Goal: Check status

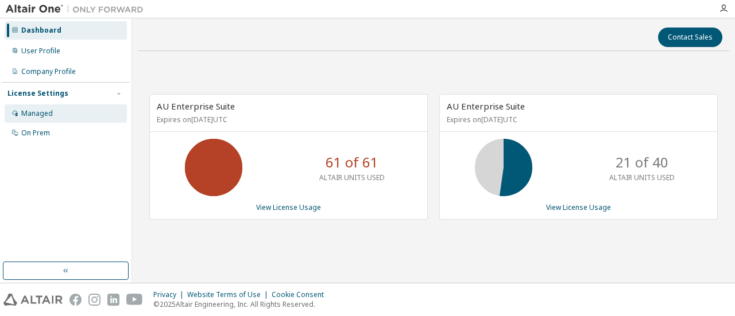
click at [80, 118] on div "Managed" at bounding box center [66, 114] width 122 height 18
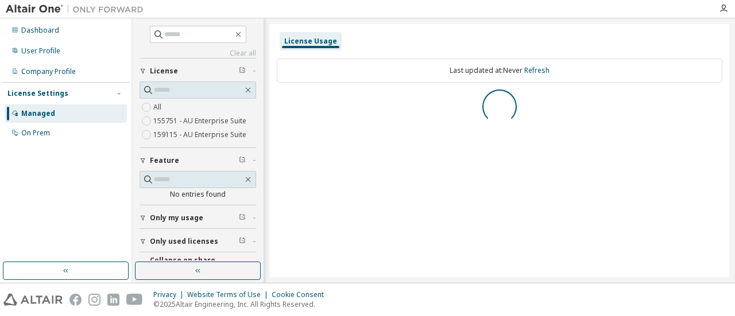
click at [192, 135] on label "159115 - AU Enterprise Suite" at bounding box center [200, 135] width 95 height 14
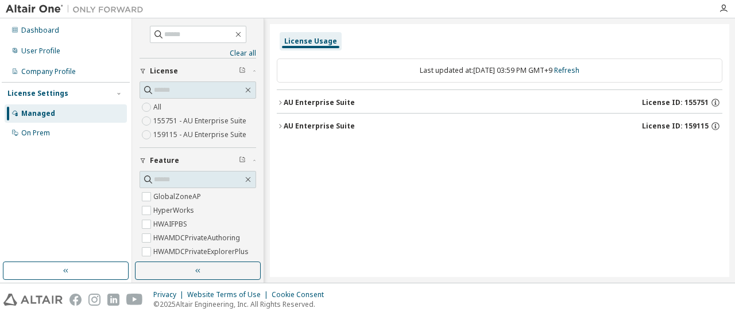
click at [280, 102] on icon "button" at bounding box center [280, 102] width 7 height 7
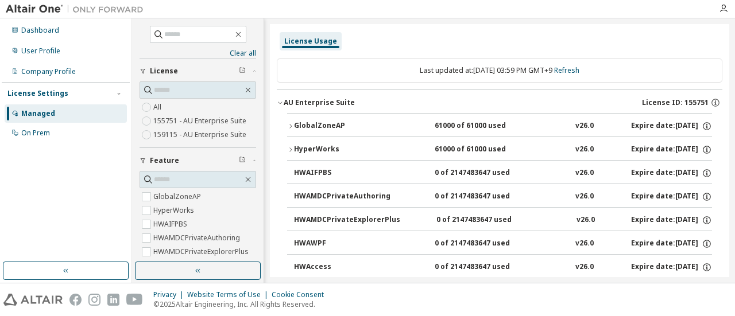
click at [280, 99] on icon "button" at bounding box center [280, 102] width 7 height 7
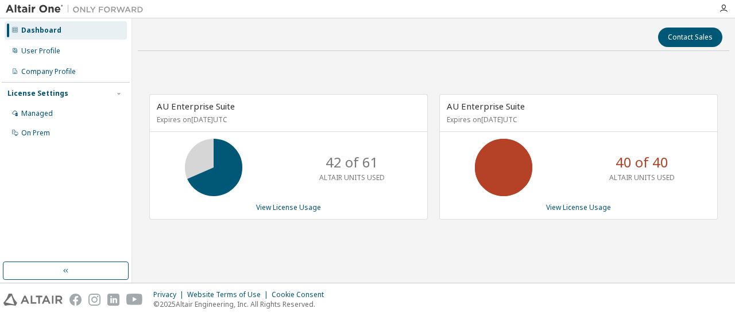
click at [462, 171] on div "40 of 40 ALTAIR UNITS USED" at bounding box center [578, 167] width 277 height 57
